Goal: Task Accomplishment & Management: Manage account settings

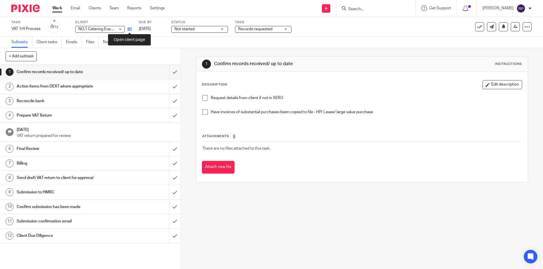
click at [129, 28] on icon at bounding box center [129, 29] width 4 height 4
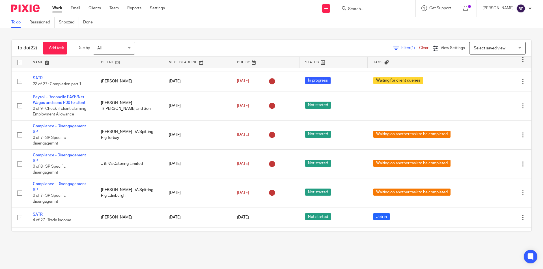
scroll to position [50, 0]
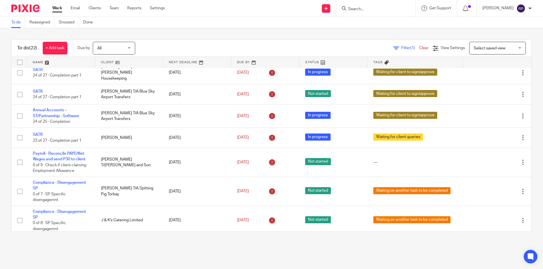
drag, startPoint x: 67, startPoint y: 154, endPoint x: 178, endPoint y: 33, distance: 164.8
click at [189, 23] on div "To do Reassigned Snoozed Done" at bounding box center [271, 22] width 543 height 11
drag, startPoint x: 56, startPoint y: 153, endPoint x: 202, endPoint y: 47, distance: 180.9
click at [227, 34] on div "To do (22) + Add task Due by All All Today Tomorrow This week Next week This mo…" at bounding box center [271, 135] width 543 height 215
drag, startPoint x: 66, startPoint y: 148, endPoint x: 227, endPoint y: 43, distance: 191.9
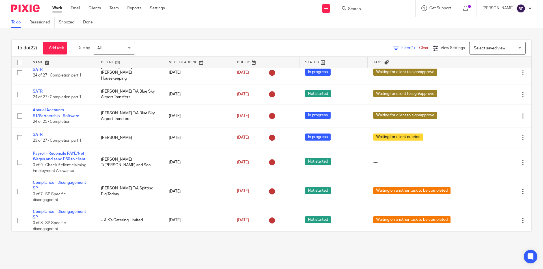
click at [244, 30] on div "To do (22) + Add task Due by All All Today Tomorrow This week Next week This mo…" at bounding box center [271, 135] width 543 height 215
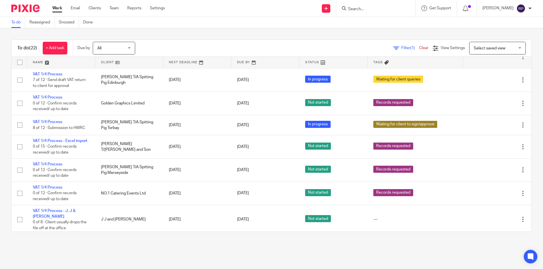
scroll to position [361, 0]
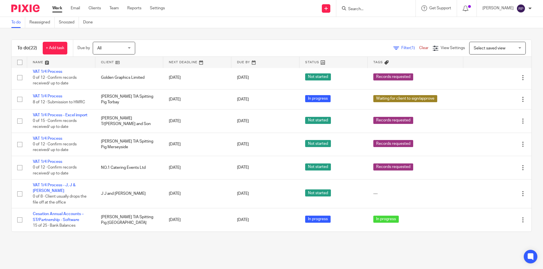
click at [60, 9] on link "Work" at bounding box center [57, 8] width 10 height 6
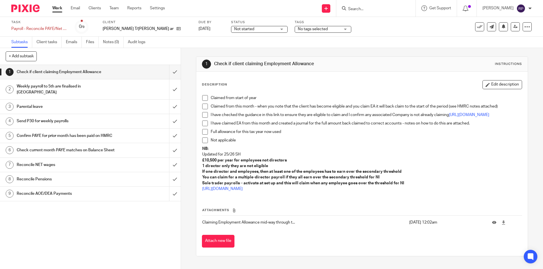
click at [204, 97] on span at bounding box center [205, 98] width 6 height 6
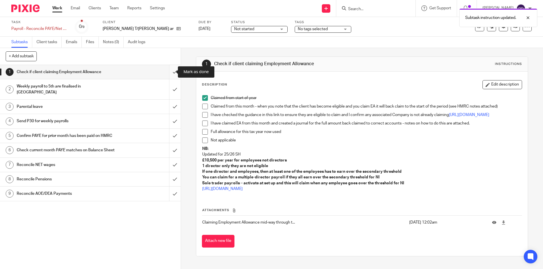
click at [171, 72] on input "submit" at bounding box center [90, 72] width 181 height 14
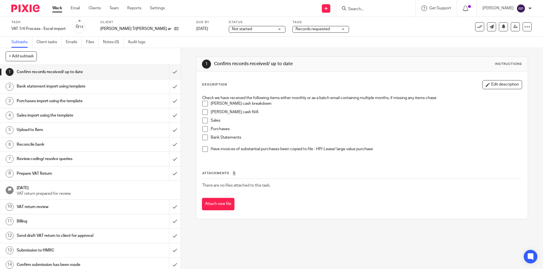
click at [205, 103] on span at bounding box center [205, 104] width 6 height 6
click at [204, 120] on span at bounding box center [205, 121] width 6 height 6
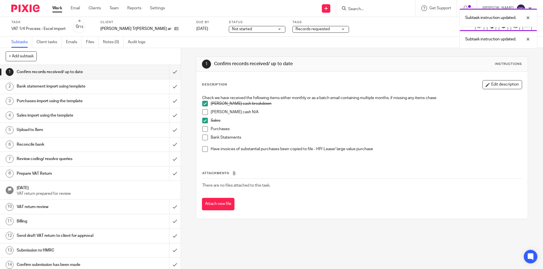
click at [203, 130] on span at bounding box center [205, 129] width 6 height 6
click at [203, 137] on span at bounding box center [205, 138] width 6 height 6
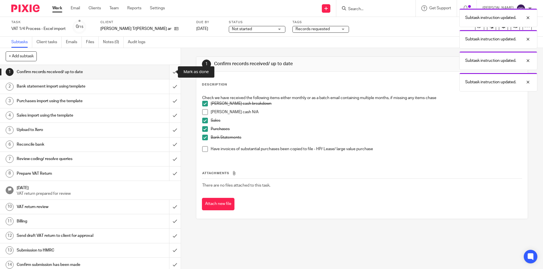
click at [169, 73] on input "submit" at bounding box center [90, 72] width 181 height 14
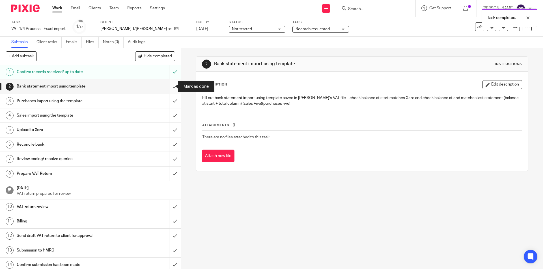
click at [170, 84] on input "submit" at bounding box center [90, 86] width 181 height 14
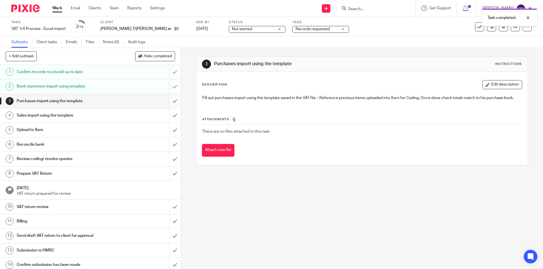
click at [170, 99] on input "submit" at bounding box center [90, 101] width 181 height 14
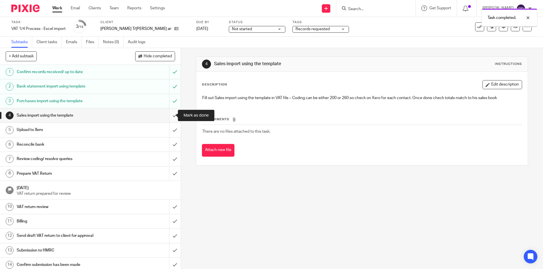
click at [169, 113] on input "submit" at bounding box center [90, 116] width 181 height 14
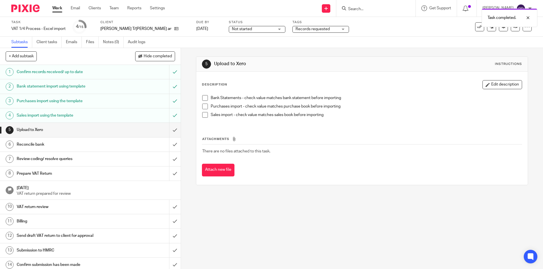
click at [205, 97] on span at bounding box center [205, 98] width 6 height 6
click at [204, 107] on span at bounding box center [205, 107] width 6 height 6
click at [202, 119] on li "Sales import - check value matches sales book before importing" at bounding box center [361, 116] width 319 height 8
click at [202, 114] on span at bounding box center [205, 115] width 6 height 6
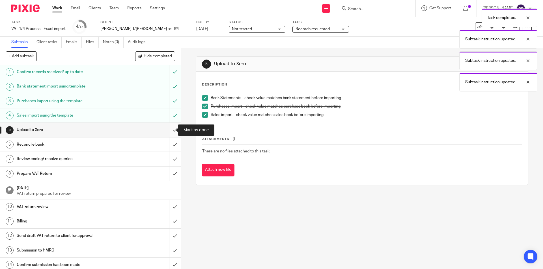
click at [170, 127] on input "submit" at bounding box center [90, 130] width 181 height 14
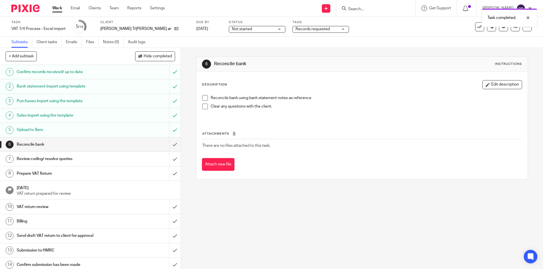
click at [204, 96] on span at bounding box center [205, 98] width 6 height 6
click at [167, 144] on input "submit" at bounding box center [90, 145] width 181 height 14
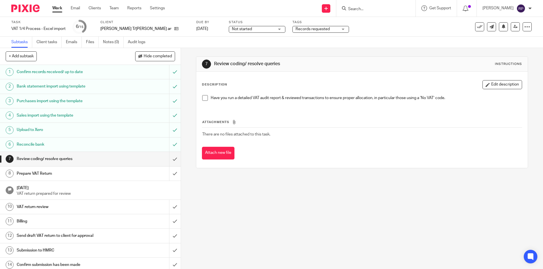
click at [205, 96] on span at bounding box center [205, 98] width 6 height 6
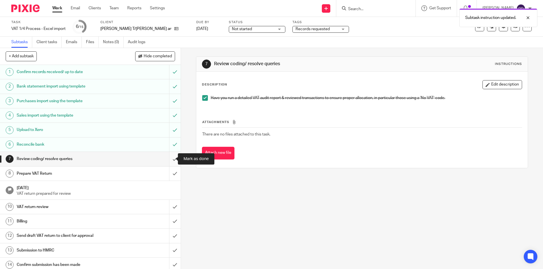
click at [170, 157] on input "submit" at bounding box center [90, 159] width 181 height 14
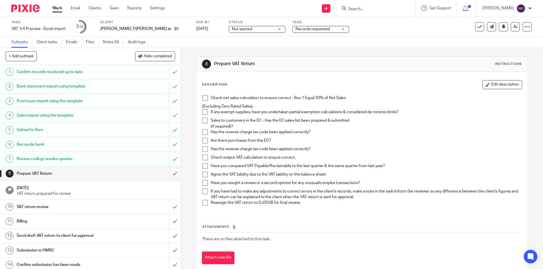
click at [202, 97] on span at bounding box center [205, 98] width 6 height 6
click at [204, 157] on span at bounding box center [205, 158] width 6 height 6
click at [202, 166] on span at bounding box center [205, 166] width 6 height 6
click at [202, 174] on span at bounding box center [205, 175] width 6 height 6
click at [202, 202] on span at bounding box center [205, 203] width 6 height 6
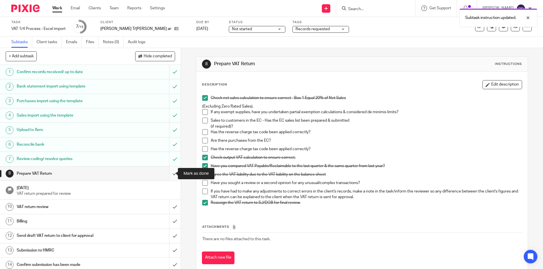
click at [166, 173] on input "submit" at bounding box center [90, 174] width 181 height 14
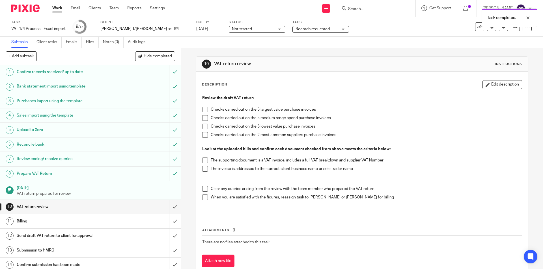
click at [295, 32] on span "Records requested" at bounding box center [316, 29] width 42 height 6
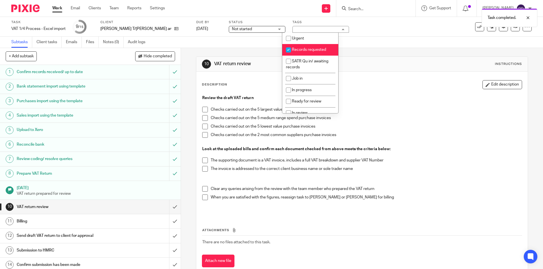
click at [300, 51] on span "Records requested" at bounding box center [309, 50] width 34 height 4
checkbox input "false"
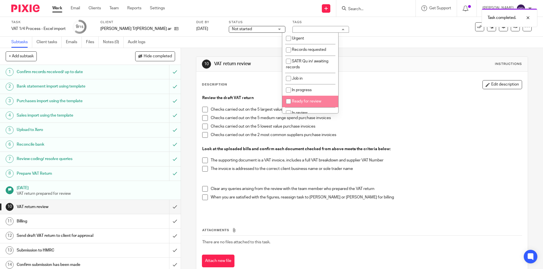
click at [307, 99] on li "Ready for review" at bounding box center [310, 102] width 56 height 12
checkbox input "true"
click at [363, 98] on p "Review the draft VAT return" at bounding box center [361, 98] width 319 height 6
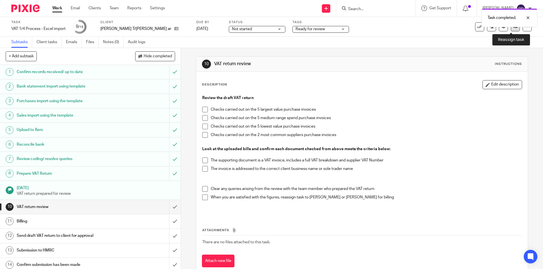
click at [512, 30] on link at bounding box center [515, 26] width 9 height 9
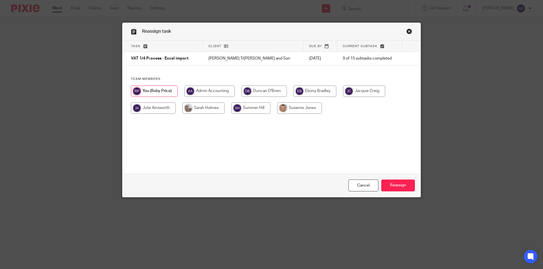
click at [259, 91] on input "radio" at bounding box center [263, 91] width 45 height 11
radio input "true"
click at [401, 183] on input "Reassign" at bounding box center [398, 186] width 34 height 12
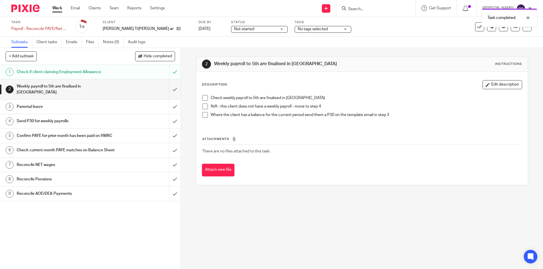
click at [203, 108] on span at bounding box center [205, 107] width 6 height 6
click at [169, 85] on input "submit" at bounding box center [90, 89] width 181 height 20
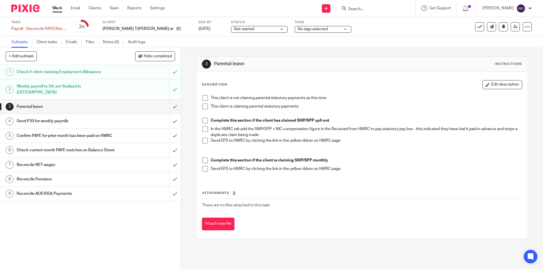
click at [202, 99] on span at bounding box center [205, 98] width 6 height 6
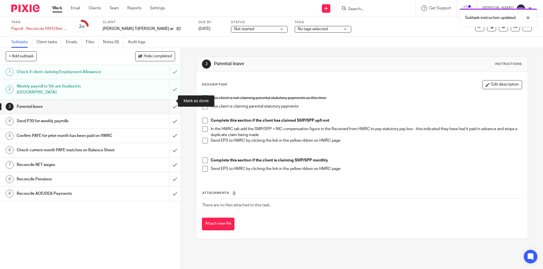
click at [170, 100] on input "submit" at bounding box center [90, 107] width 181 height 14
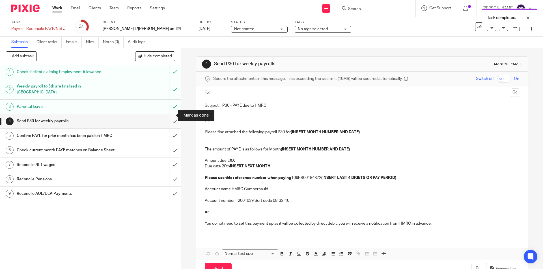
click at [169, 114] on input "submit" at bounding box center [90, 121] width 181 height 14
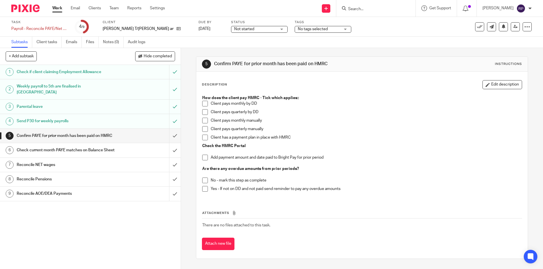
click at [204, 119] on span at bounding box center [205, 121] width 6 height 6
click at [205, 157] on span at bounding box center [205, 158] width 6 height 6
click at [205, 181] on span at bounding box center [205, 181] width 6 height 6
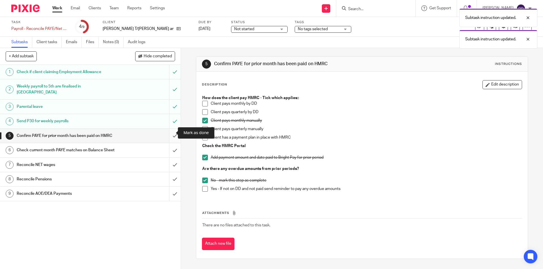
click at [169, 129] on input "submit" at bounding box center [90, 136] width 181 height 14
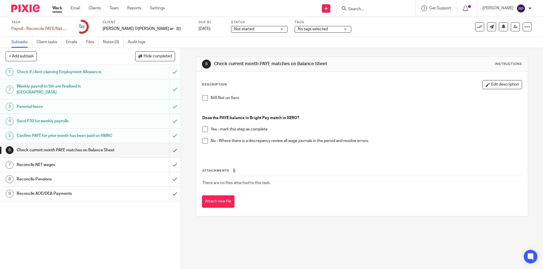
click at [204, 128] on span at bounding box center [205, 130] width 6 height 6
click at [168, 151] on input "submit" at bounding box center [90, 150] width 181 height 14
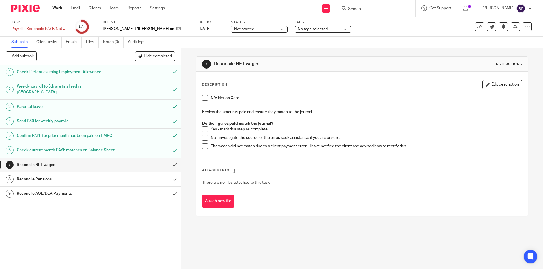
click at [203, 130] on span at bounding box center [205, 130] width 6 height 6
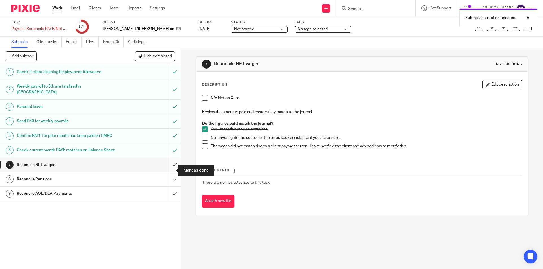
click at [169, 166] on input "submit" at bounding box center [90, 165] width 181 height 14
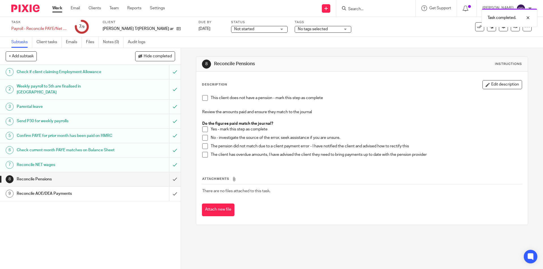
click at [202, 129] on span at bounding box center [205, 130] width 6 height 6
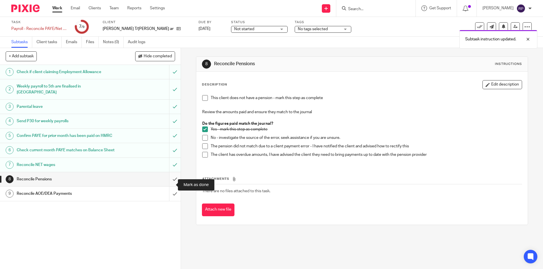
click at [168, 183] on input "submit" at bounding box center [90, 179] width 181 height 14
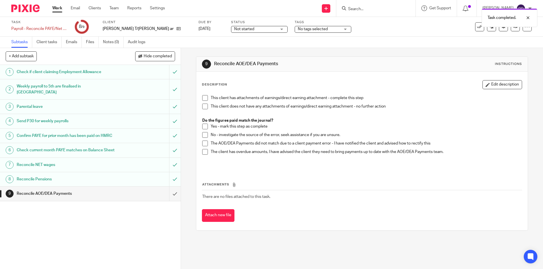
click at [206, 107] on span at bounding box center [205, 107] width 6 height 6
click at [170, 200] on input "submit" at bounding box center [90, 194] width 181 height 14
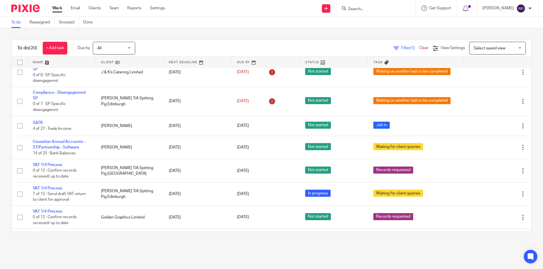
scroll to position [303, 0]
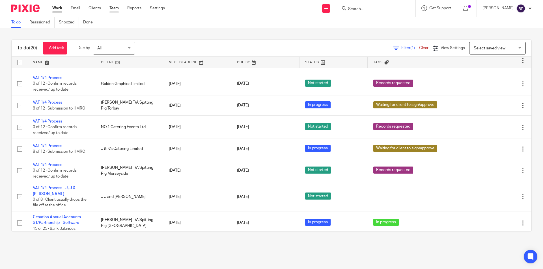
click at [113, 9] on link "Team" at bounding box center [113, 8] width 9 height 6
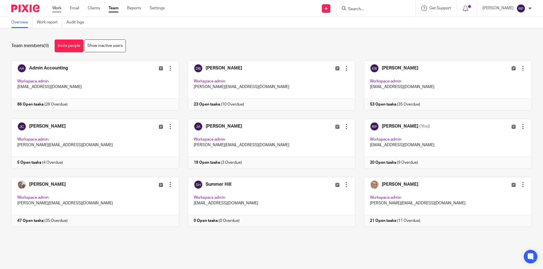
click at [58, 5] on link "Work" at bounding box center [56, 8] width 9 height 6
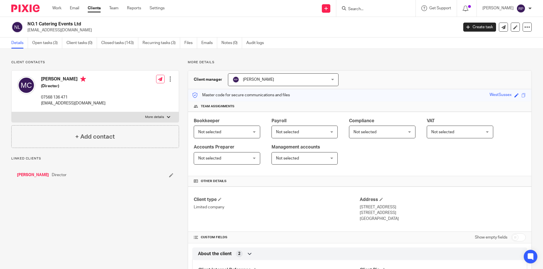
click at [153, 119] on p "More details" at bounding box center [154, 117] width 19 height 5
click at [12, 112] on input "More details" at bounding box center [11, 112] width 0 height 0
checkbox input "true"
